Goal: Information Seeking & Learning: Learn about a topic

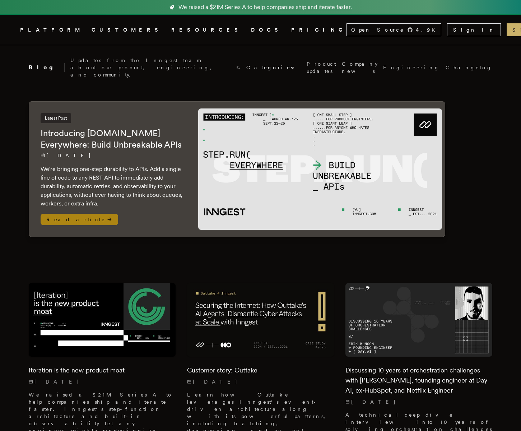
click at [167, 152] on p "[DATE]" at bounding box center [112, 155] width 143 height 7
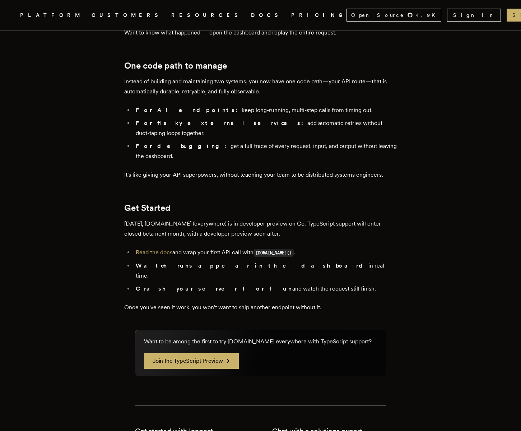
scroll to position [984, 0]
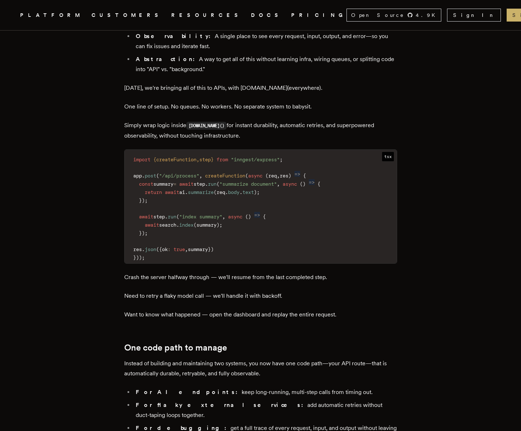
scroll to position [702, 0]
click at [258, 273] on p "Crash the server halfway through — we'll resume from the last completed step." at bounding box center [260, 278] width 273 height 10
click at [412, 177] on article "Introducing Step.Run Everywhere: Build Unbreakable APIs Tony Holdstock-Brown · …" at bounding box center [261, 70] width 464 height 1455
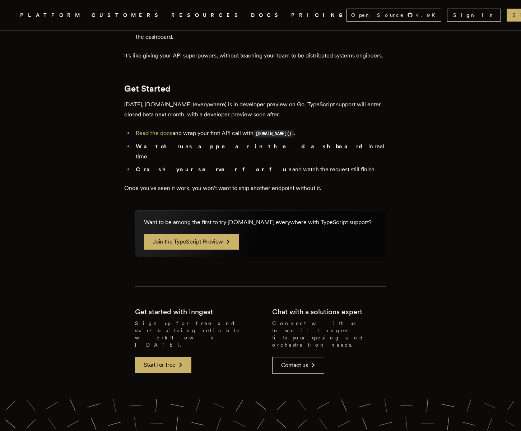
scroll to position [1059, 0]
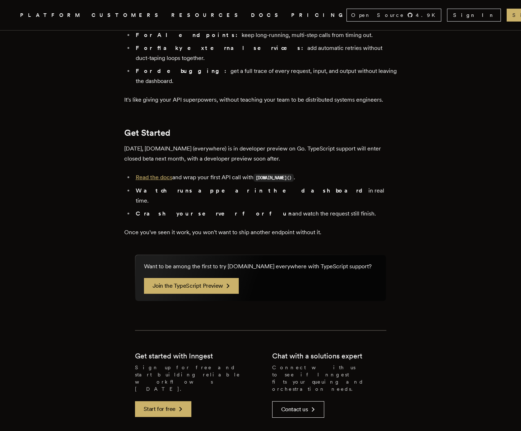
click at [169, 174] on link "Read the docs" at bounding box center [154, 177] width 37 height 7
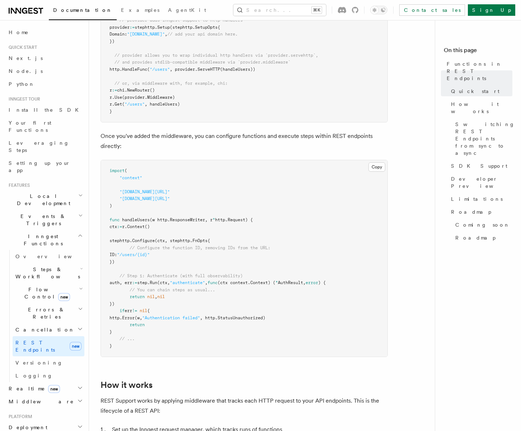
scroll to position [380, 0]
